Goal: Check status: Check status

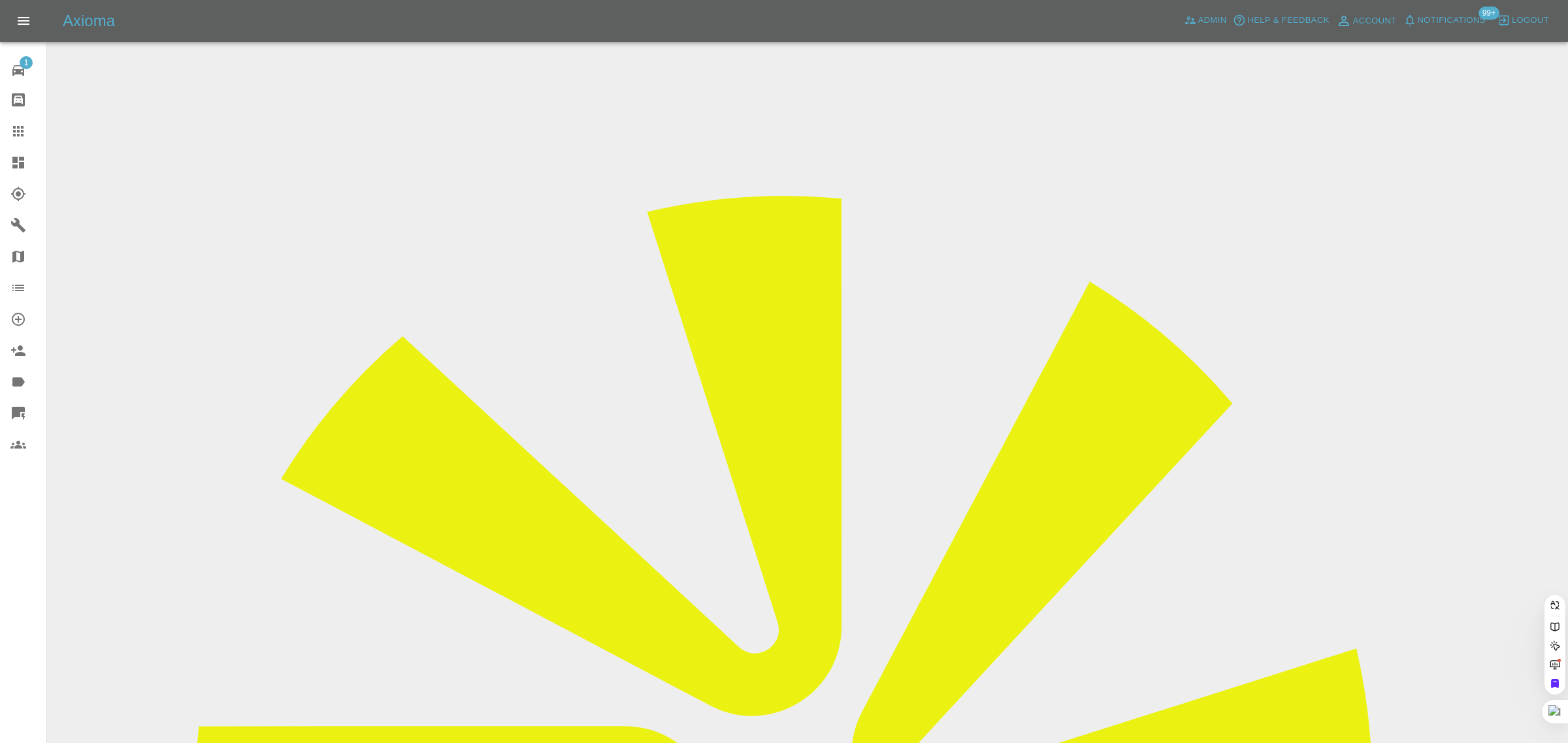
paste input "SH67 MKZ"
type input "SH67 MKZ"
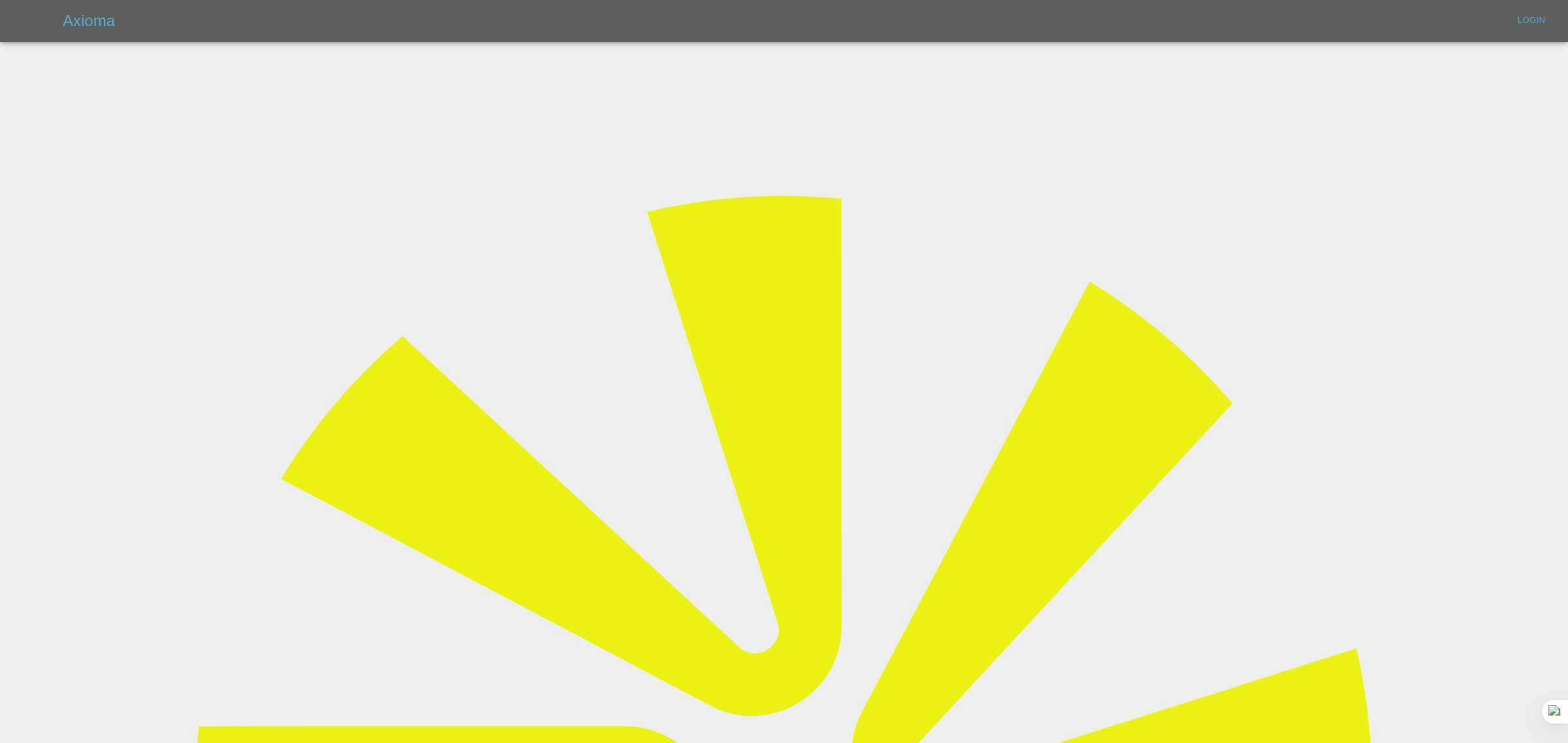
type input "[EMAIL_ADDRESS][DOMAIN_NAME]"
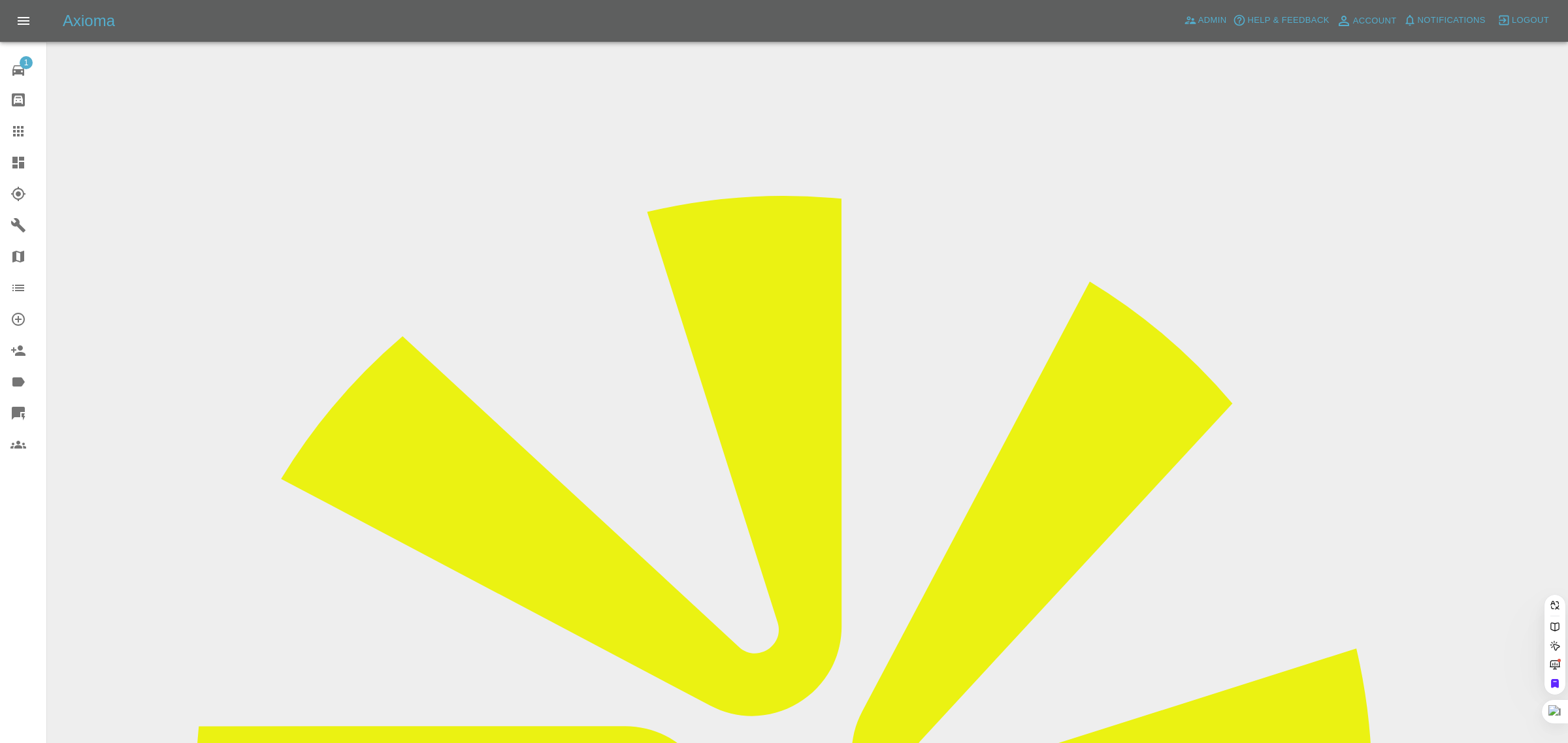
paste input "SH67 MKZ"
type input "SH67 MKZ"
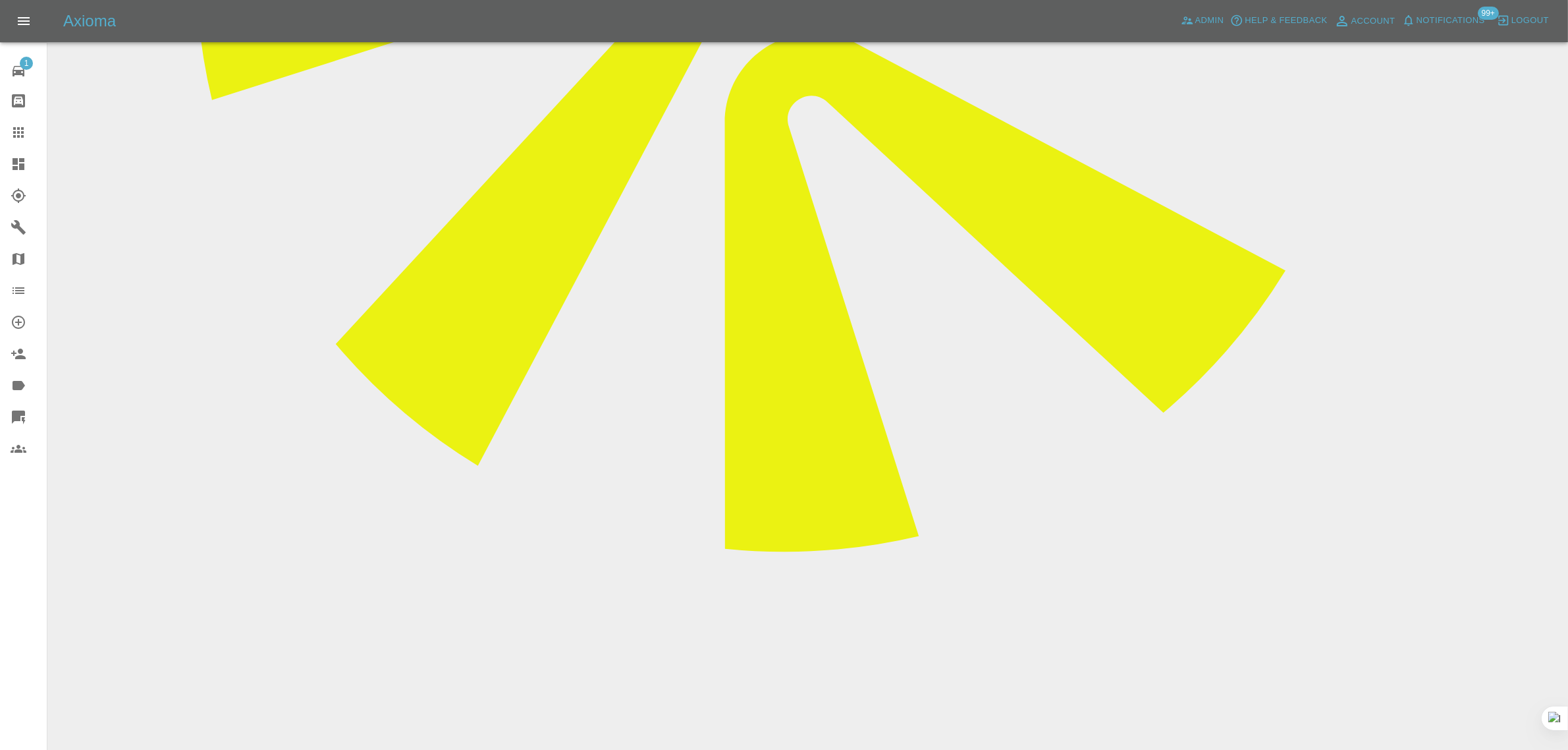
scroll to position [824, 0]
